Goal: Information Seeking & Learning: Learn about a topic

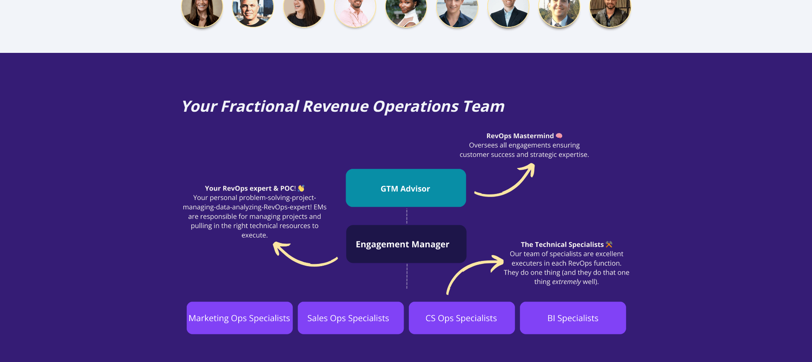
scroll to position [573, 0]
click at [685, 207] on div "Your Fractional Revenue Operations Team" at bounding box center [406, 215] width 812 height 326
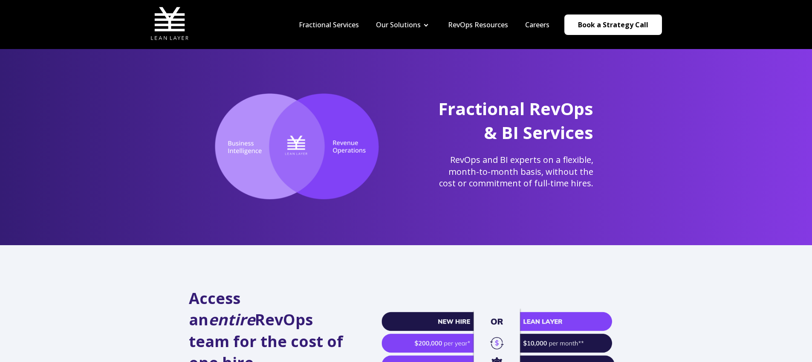
scroll to position [0, 0]
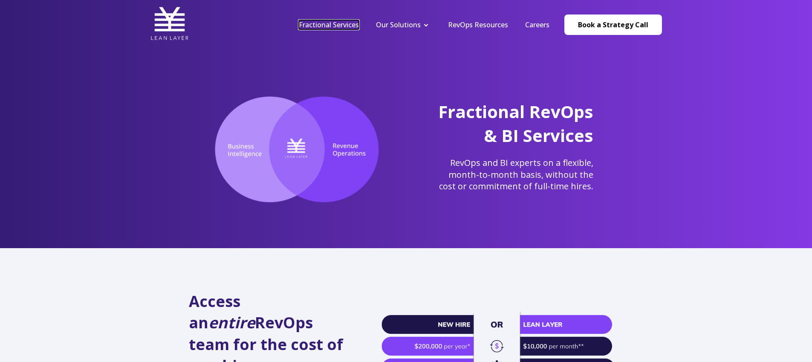
click at [337, 26] on link "Fractional Services" at bounding box center [329, 24] width 60 height 9
click at [325, 26] on link "Fractional Services" at bounding box center [329, 24] width 60 height 9
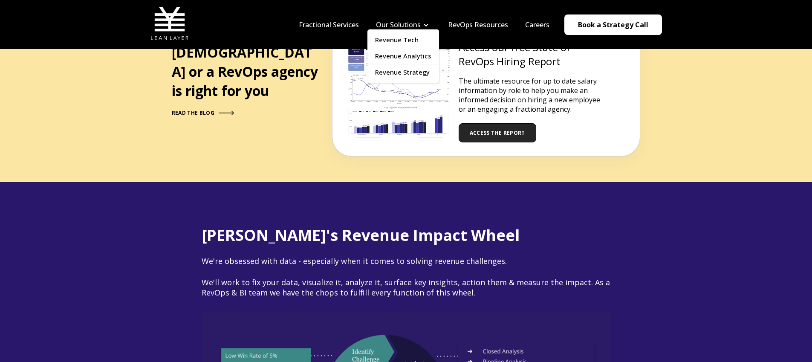
scroll to position [966, 0]
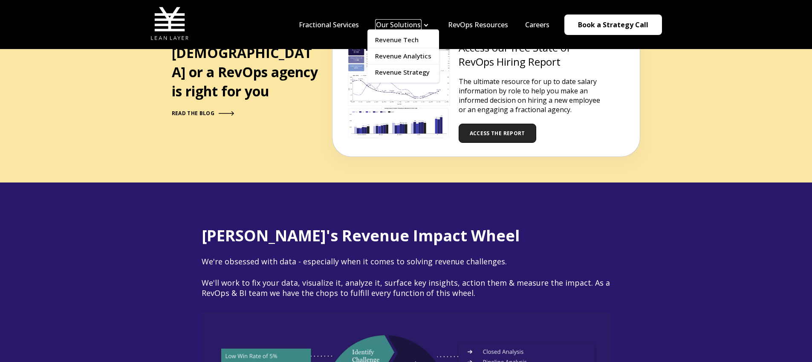
click at [409, 28] on link "Our Solutions" at bounding box center [398, 24] width 45 height 9
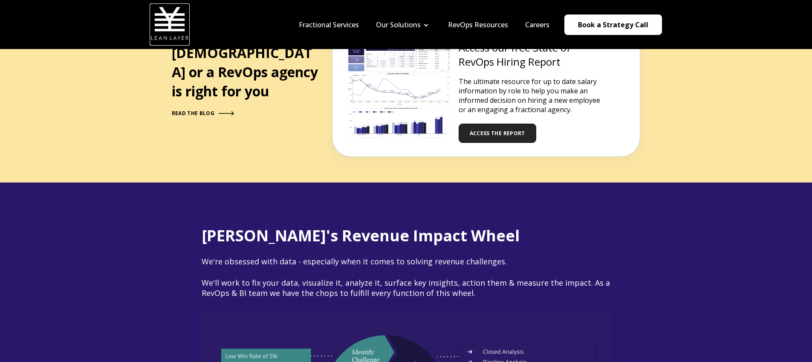
click at [163, 16] on img at bounding box center [170, 23] width 38 height 38
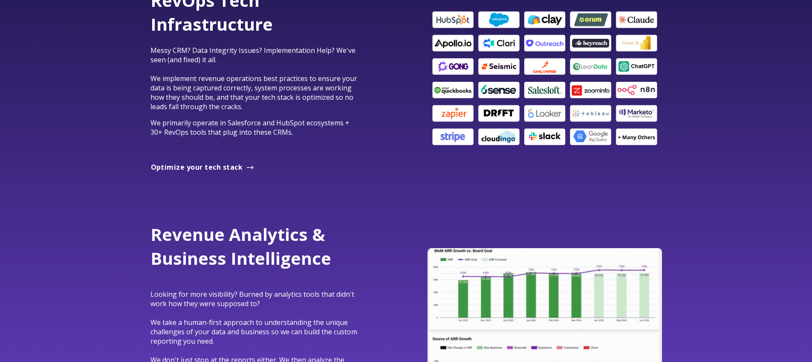
scroll to position [576, 0]
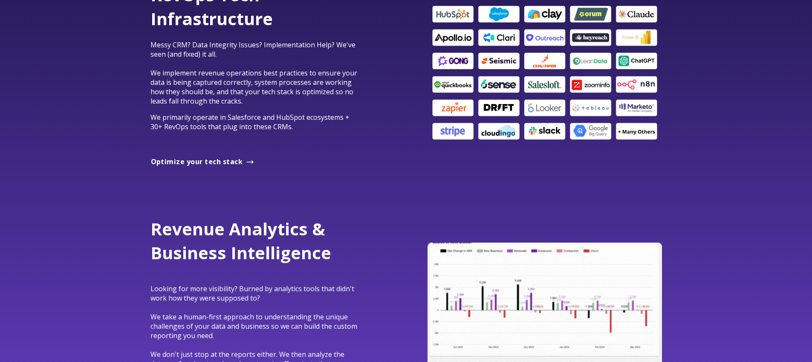
click at [643, 133] on img at bounding box center [545, 73] width 235 height 138
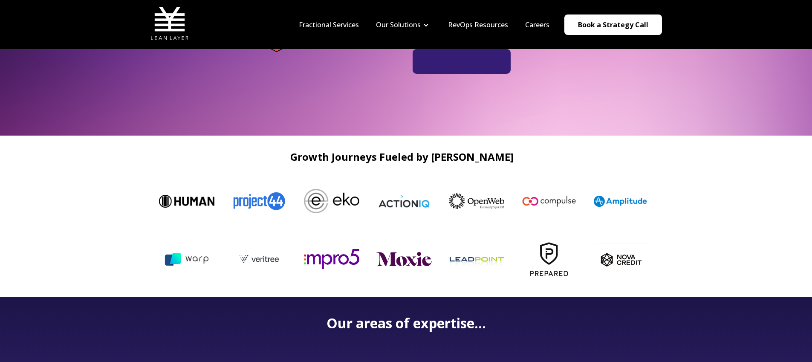
scroll to position [0, 0]
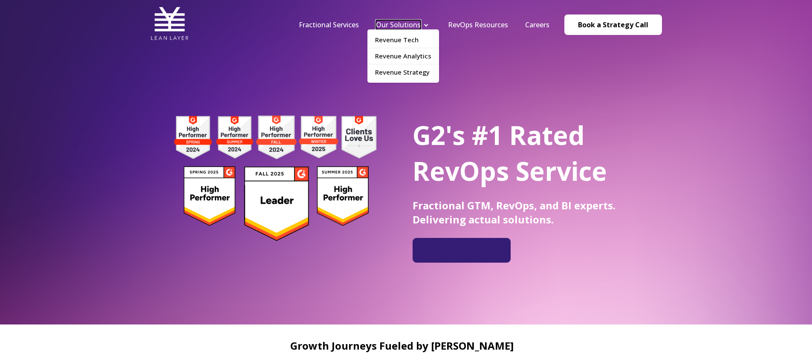
click at [392, 26] on link "Our Solutions" at bounding box center [398, 24] width 45 height 9
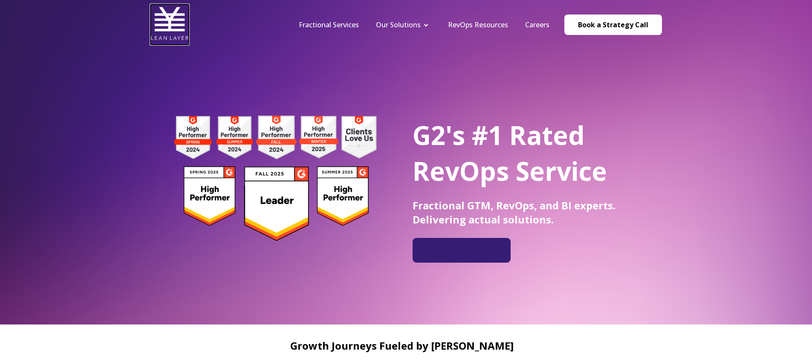
click at [171, 35] on img at bounding box center [170, 23] width 38 height 38
